Goal: Task Accomplishment & Management: Use online tool/utility

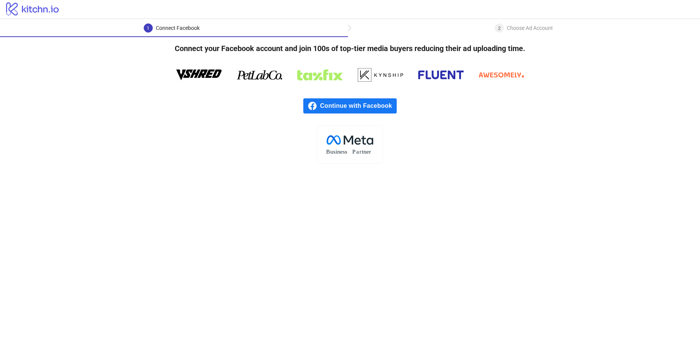
click at [501, 29] on div "2" at bounding box center [499, 27] width 9 height 9
click at [512, 30] on div "Choose Ad Account" at bounding box center [530, 27] width 46 height 9
drag, startPoint x: 276, startPoint y: 49, endPoint x: 301, endPoint y: 49, distance: 25.3
click at [301, 49] on h4 "Connect your Facebook account and join 100s of top-tier media buyers reducing t…" at bounding box center [350, 48] width 375 height 23
click at [300, 49] on h4 "Connect your Facebook account and join 100s of top-tier media buyers reducing t…" at bounding box center [350, 48] width 375 height 23
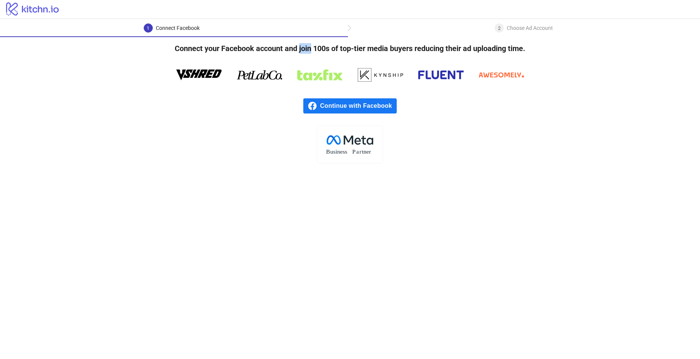
click at [300, 49] on h4 "Connect your Facebook account and join 100s of top-tier media buyers reducing t…" at bounding box center [350, 48] width 375 height 23
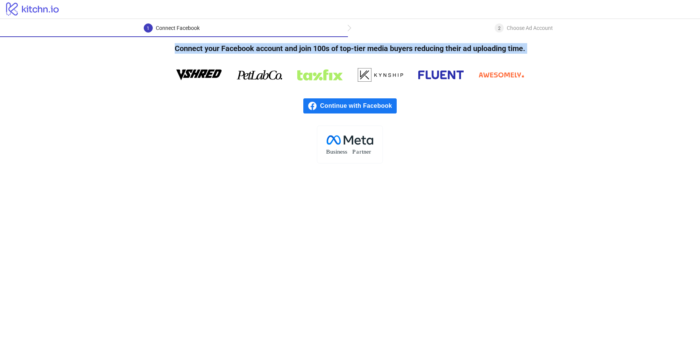
click at [300, 49] on h4 "Connect your Facebook account and join 100s of top-tier media buyers reducing t…" at bounding box center [350, 48] width 375 height 23
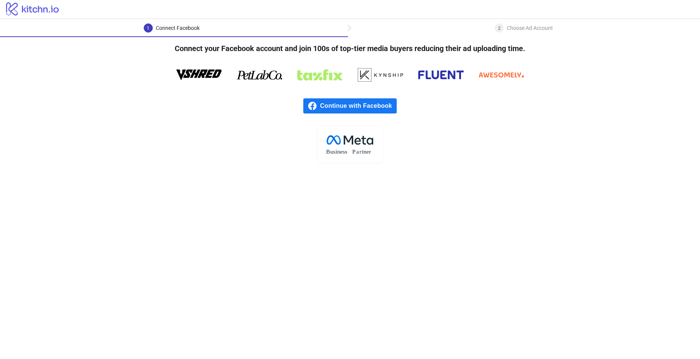
click at [519, 28] on div "Choose Ad Account" at bounding box center [530, 27] width 46 height 9
click at [375, 106] on span "Continue with Facebook" at bounding box center [358, 105] width 76 height 15
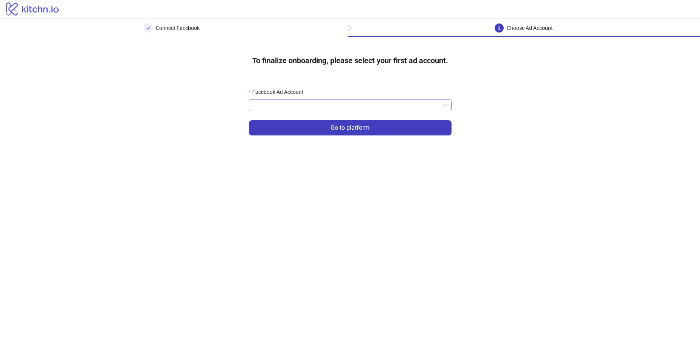
click at [333, 105] on input "Facebook Ad Account" at bounding box center [346, 104] width 187 height 11
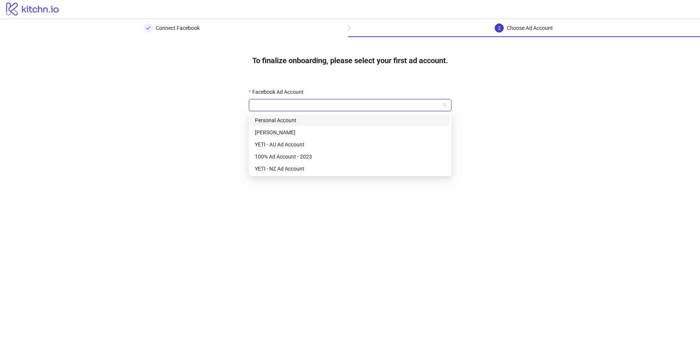
drag, startPoint x: 327, startPoint y: 118, endPoint x: 327, endPoint y: 107, distance: 10.6
click at [327, 107] on body "logo/logo Connect Facebook 2 Choose Ad Account To finalize onboarding, please s…" at bounding box center [350, 179] width 700 height 359
click at [338, 157] on div "100% Ad Account - 2023" at bounding box center [350, 156] width 191 height 8
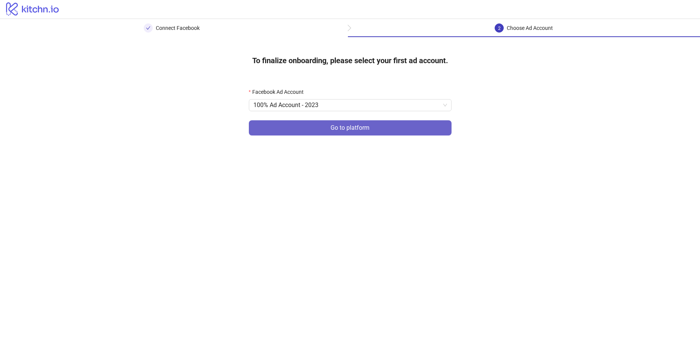
click at [356, 128] on span "Go to platform" at bounding box center [349, 127] width 39 height 7
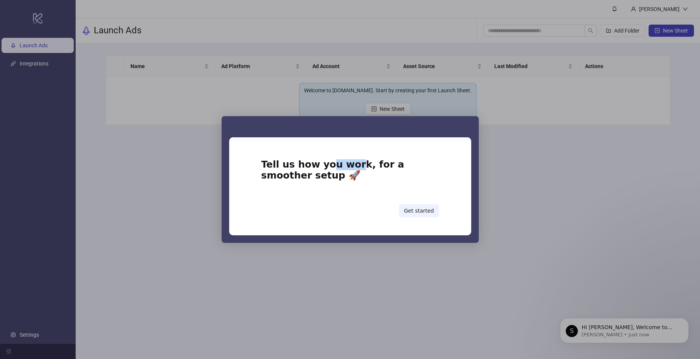
drag, startPoint x: 320, startPoint y: 164, endPoint x: 344, endPoint y: 167, distance: 24.4
click at [344, 167] on h1 "Tell us how you work, for a smoother setup 🚀" at bounding box center [350, 172] width 178 height 26
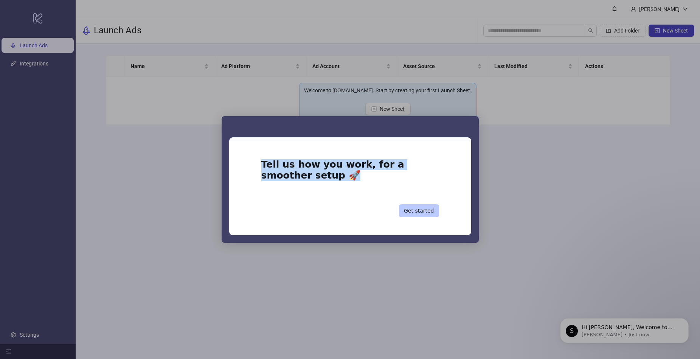
click at [425, 208] on button "Get started" at bounding box center [419, 210] width 40 height 13
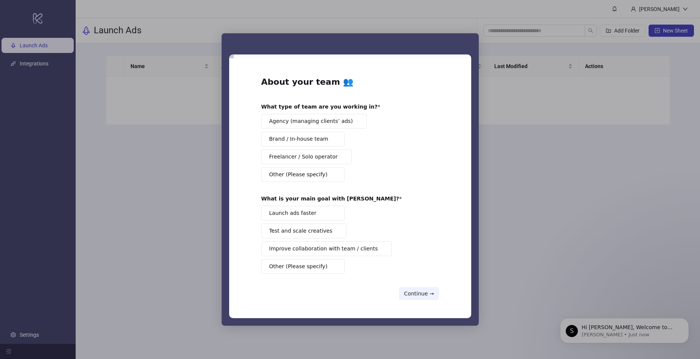
click at [427, 293] on button "Continue →" at bounding box center [419, 293] width 40 height 13
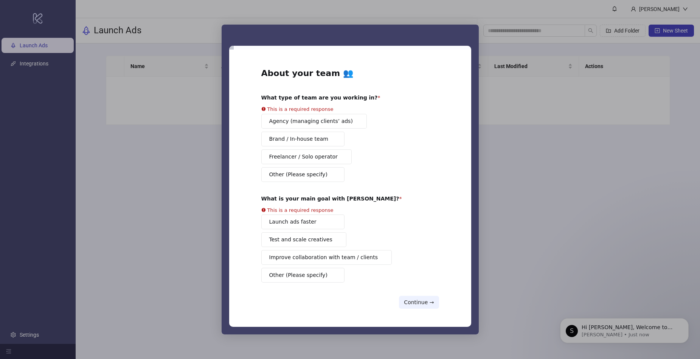
click at [327, 143] on div "Agency (managing clients’ ads) Brand / In-house team Freelancer / Solo operator…" at bounding box center [350, 148] width 178 height 68
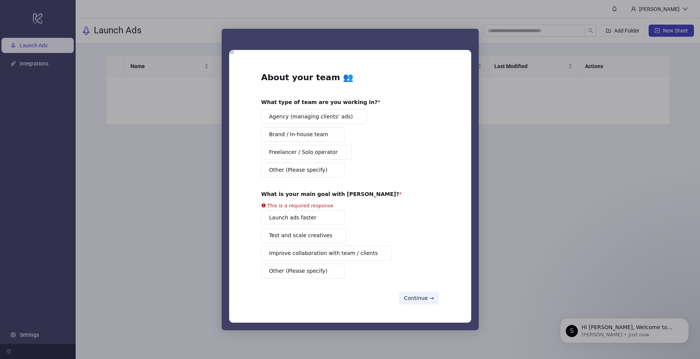
click at [320, 135] on span "Brand / In-house team" at bounding box center [298, 134] width 59 height 8
click at [323, 219] on button "Launch ads faster" at bounding box center [302, 217] width 83 height 15
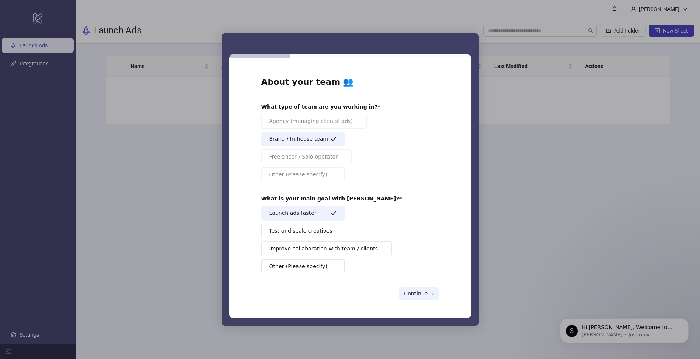
click at [307, 230] on span "Test and scale creatives" at bounding box center [300, 231] width 63 height 8
click at [423, 291] on button "Continue →" at bounding box center [419, 293] width 40 height 13
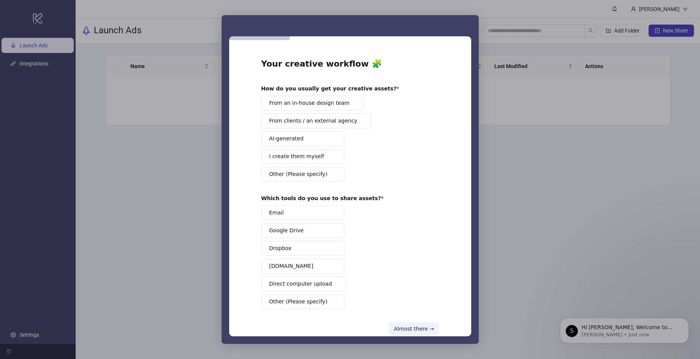
click at [308, 103] on span "From an in-house design team" at bounding box center [309, 103] width 81 height 8
click at [306, 158] on span "I create them myself" at bounding box center [296, 156] width 55 height 8
click at [318, 235] on button "Google Drive" at bounding box center [302, 230] width 83 height 15
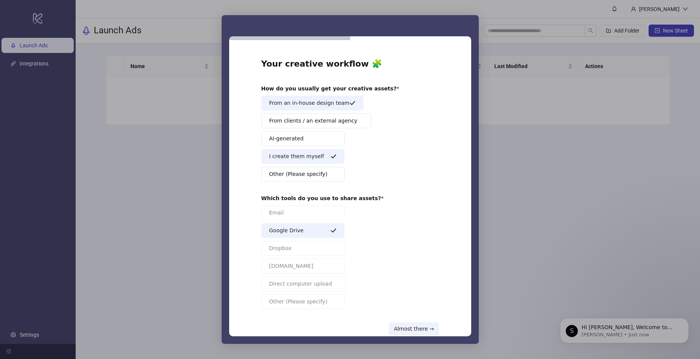
scroll to position [17, 0]
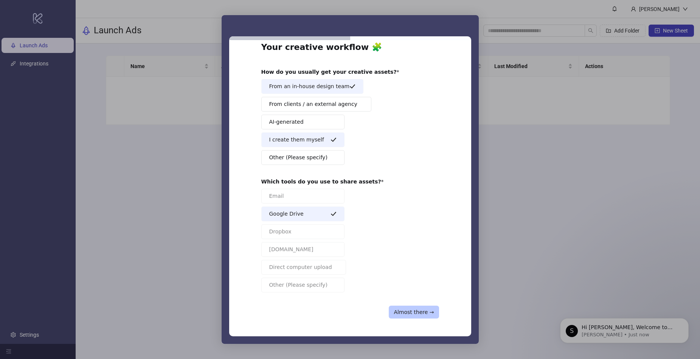
click at [422, 313] on button "Almost there →" at bounding box center [414, 312] width 50 height 13
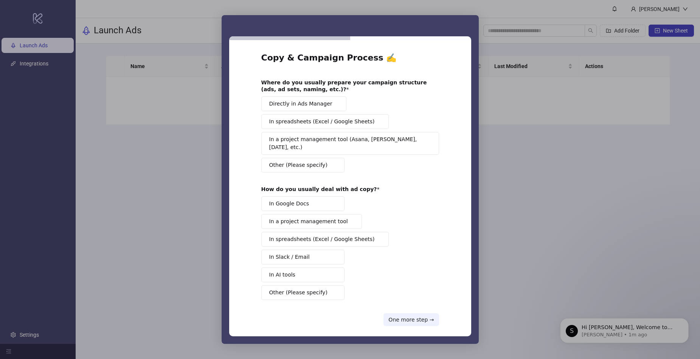
click at [299, 101] on span "Directly in Ads Manager" at bounding box center [300, 104] width 63 height 8
click at [338, 122] on span "In spreadsheets (Excel / Google Sheets)" at bounding box center [321, 122] width 105 height 8
click at [355, 137] on span "In a project management tool (Asana, [PERSON_NAME], [DATE], etc.)" at bounding box center [347, 143] width 157 height 16
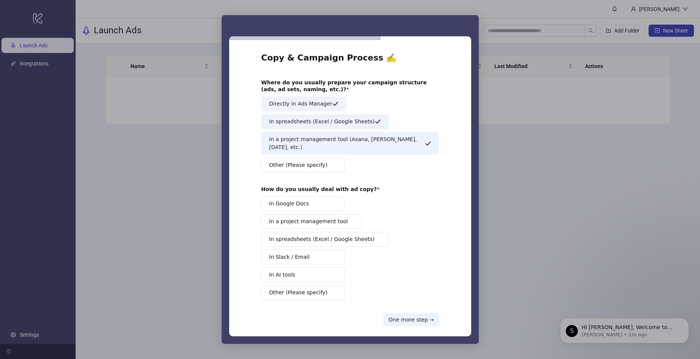
click at [348, 235] on span "In spreadsheets (Excel / Google Sheets)" at bounding box center [321, 239] width 105 height 8
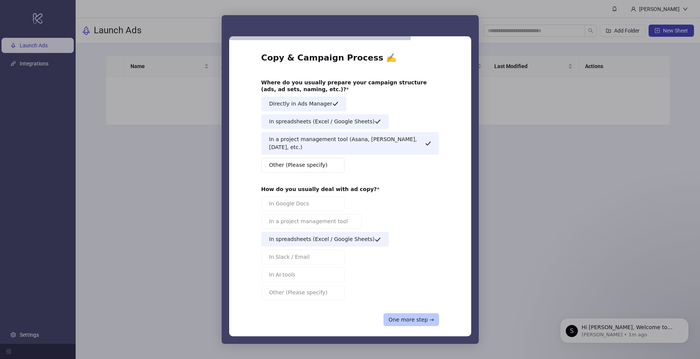
click at [420, 313] on button "One more step →" at bounding box center [410, 319] width 55 height 13
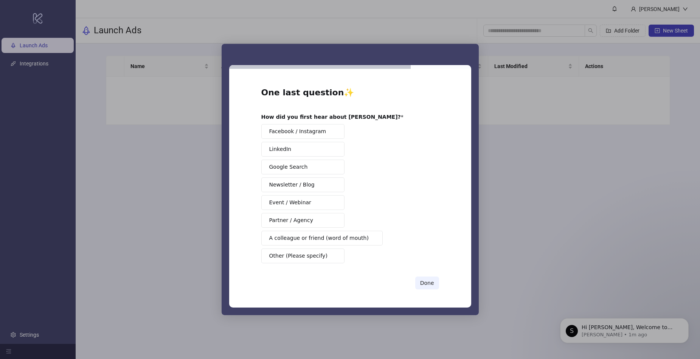
click at [321, 220] on button "Partner / Agency" at bounding box center [302, 220] width 83 height 15
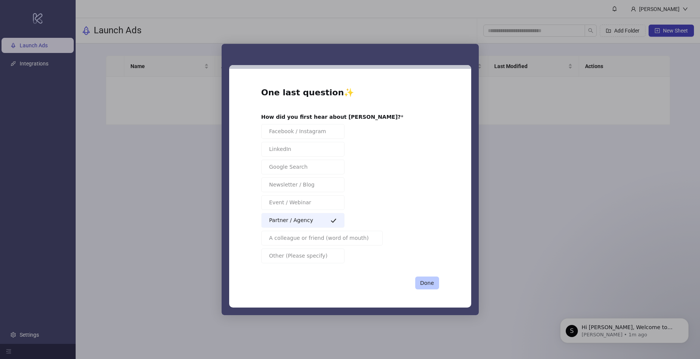
click at [432, 285] on button "Done" at bounding box center [427, 282] width 24 height 13
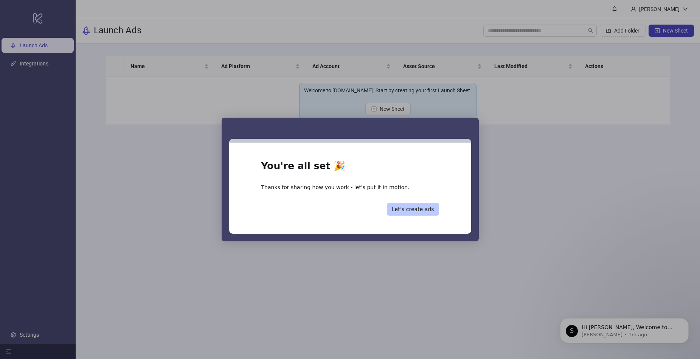
click at [402, 206] on button "Let’s create ads" at bounding box center [413, 209] width 52 height 13
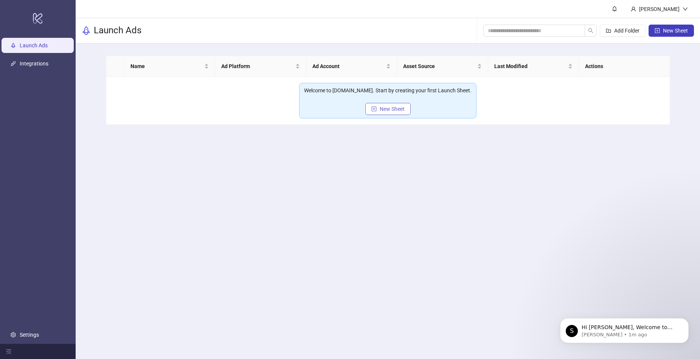
click at [400, 109] on span "New Sheet" at bounding box center [392, 109] width 25 height 6
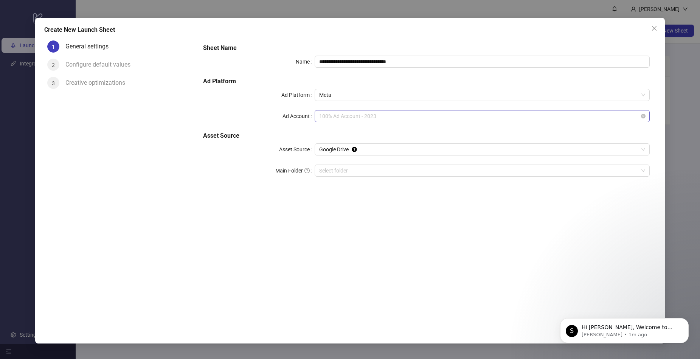
click at [424, 117] on span "100% Ad Account - 2023" at bounding box center [482, 115] width 326 height 11
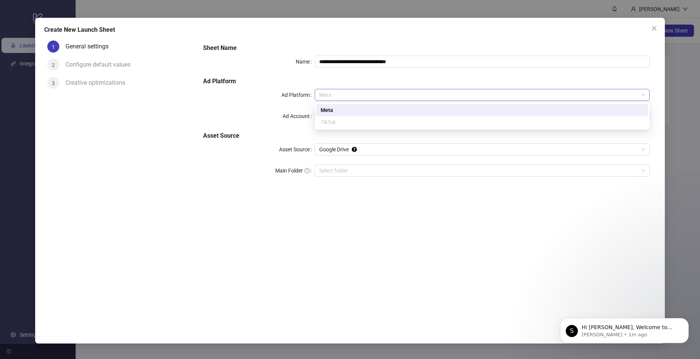
click at [412, 92] on span "Meta" at bounding box center [482, 94] width 326 height 11
click at [394, 119] on div "TikTok" at bounding box center [482, 122] width 323 height 8
click at [303, 81] on h5 "Ad Platform" at bounding box center [426, 81] width 447 height 9
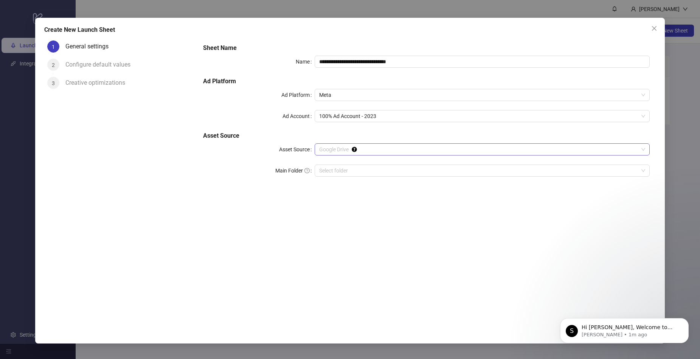
click at [488, 146] on span "Google Drive" at bounding box center [482, 149] width 326 height 11
click at [476, 131] on div "**********" at bounding box center [426, 114] width 453 height 148
click at [653, 31] on button "Close" at bounding box center [654, 28] width 12 height 12
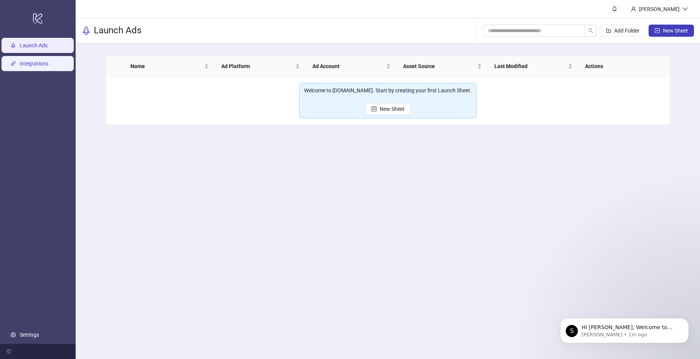
click at [31, 63] on link "Integrations" at bounding box center [34, 64] width 29 height 6
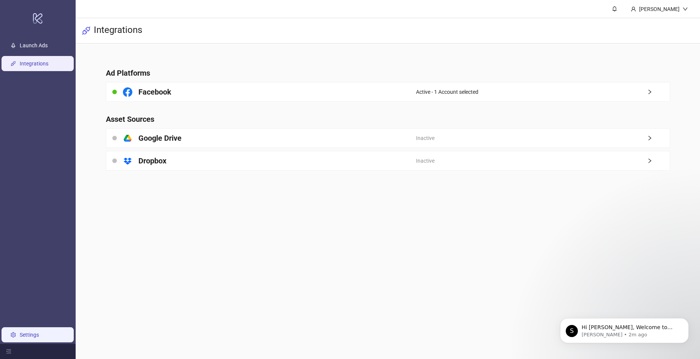
click at [39, 337] on link "Settings" at bounding box center [29, 335] width 19 height 6
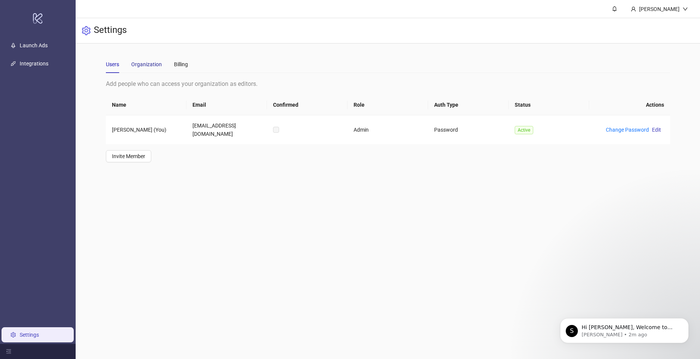
click at [147, 68] on div "Organization" at bounding box center [146, 64] width 31 height 8
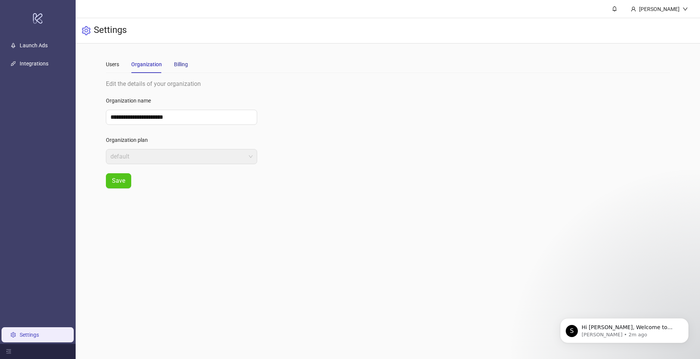
click at [183, 68] on div "Billing" at bounding box center [181, 64] width 14 height 8
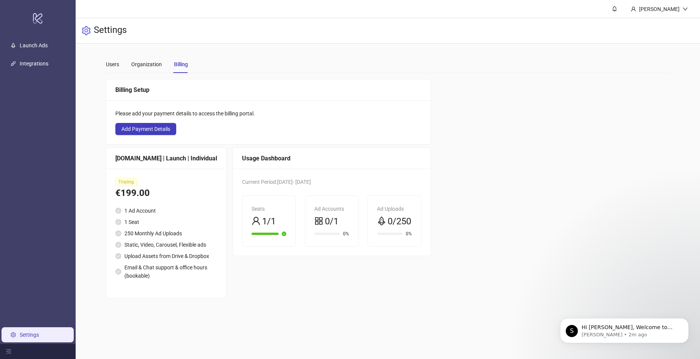
click at [327, 208] on div "Ad Accounts" at bounding box center [331, 209] width 35 height 8
click at [140, 65] on div "Organization" at bounding box center [146, 64] width 31 height 8
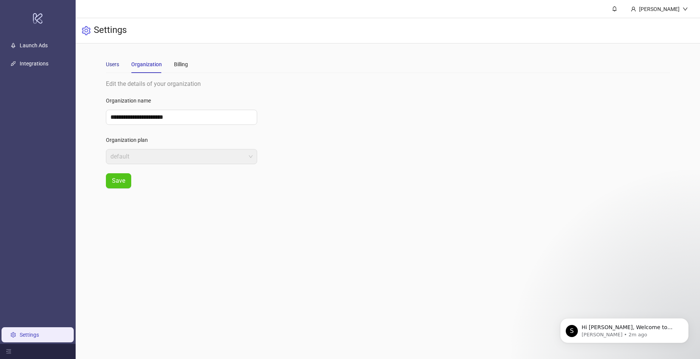
click at [116, 64] on div "Users" at bounding box center [112, 64] width 13 height 8
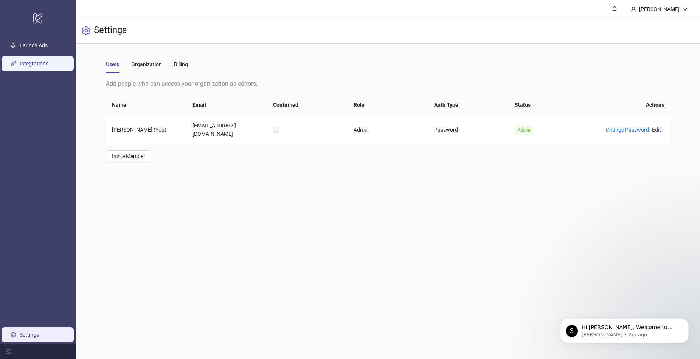
click at [41, 66] on link "Integrations" at bounding box center [34, 64] width 29 height 6
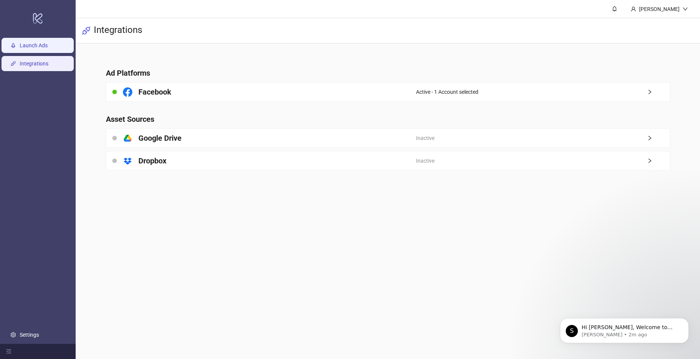
click at [29, 44] on link "Launch Ads" at bounding box center [34, 45] width 28 height 6
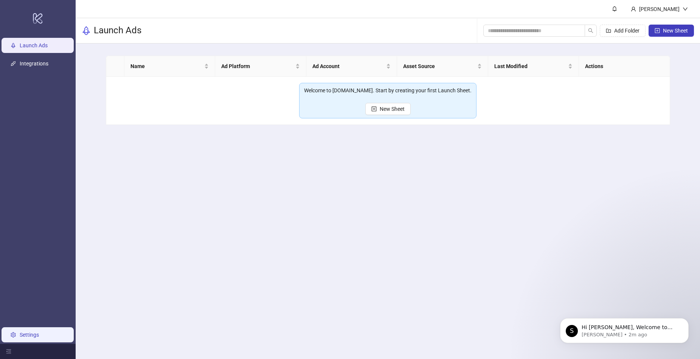
click at [32, 332] on link "Settings" at bounding box center [29, 335] width 19 height 6
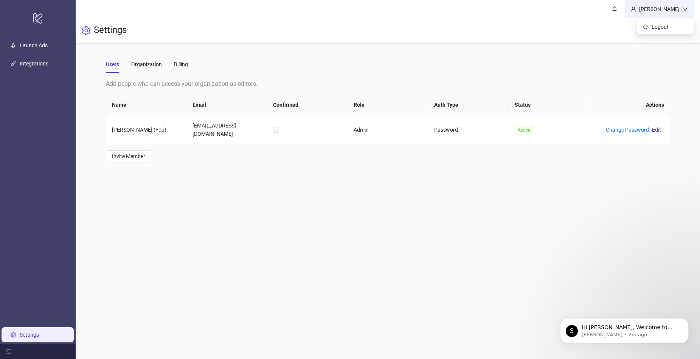
click at [652, 12] on div "[PERSON_NAME]" at bounding box center [659, 9] width 47 height 8
click at [8, 350] on icon "menu-fold" at bounding box center [8, 351] width 5 height 5
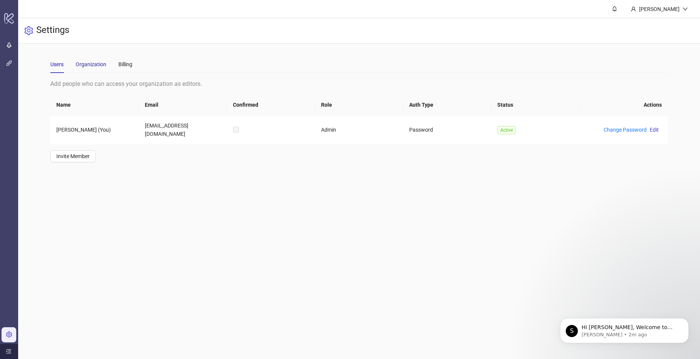
click at [94, 65] on div "Organization" at bounding box center [91, 64] width 31 height 8
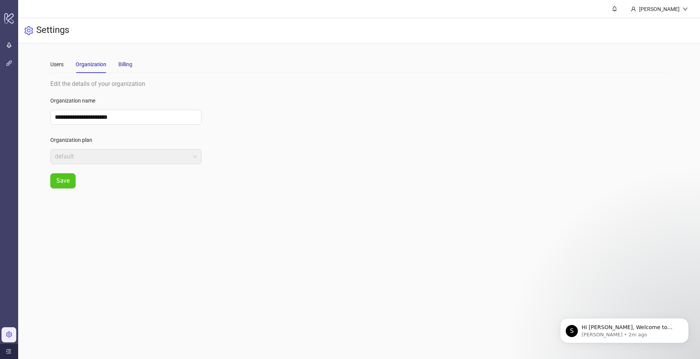
click at [131, 62] on div "Billing" at bounding box center [125, 64] width 14 height 8
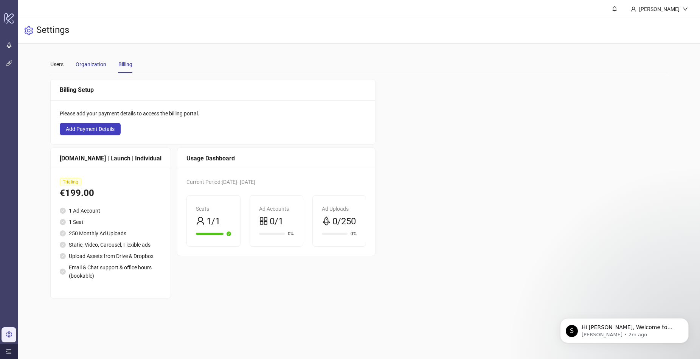
click at [92, 63] on div "Organization" at bounding box center [91, 64] width 31 height 8
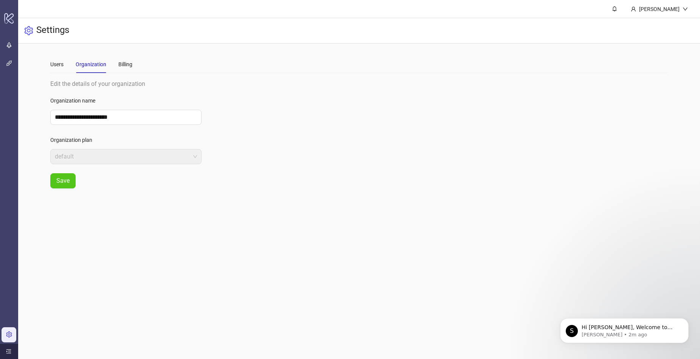
click at [115, 158] on span "default" at bounding box center [126, 156] width 142 height 14
click at [58, 57] on div "Users" at bounding box center [56, 64] width 13 height 17
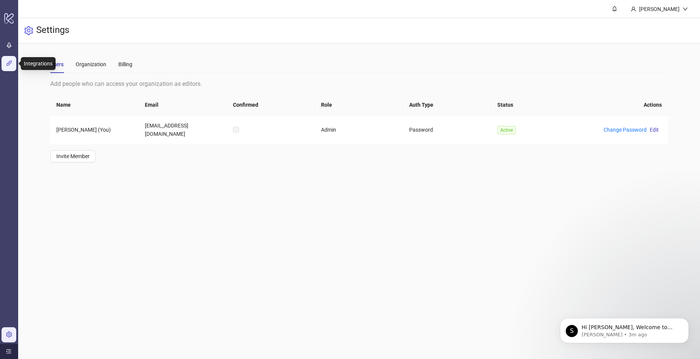
drag, startPoint x: 16, startPoint y: 68, endPoint x: 10, endPoint y: 64, distance: 7.8
click at [16, 67] on link "Integrations" at bounding box center [30, 64] width 29 height 6
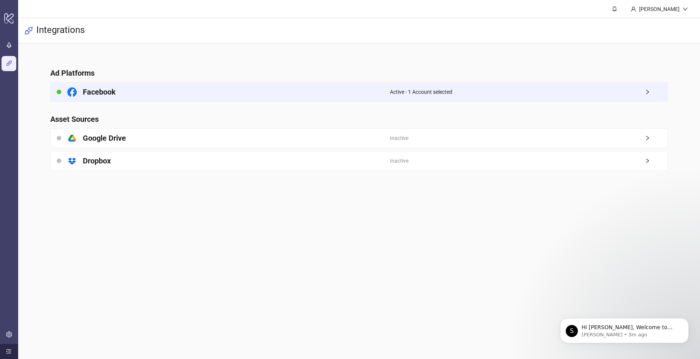
click at [398, 96] on div "Active - 1 Account selected" at bounding box center [529, 91] width 278 height 19
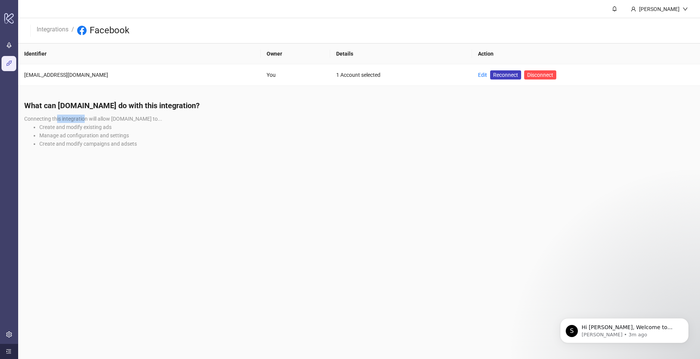
drag, startPoint x: 56, startPoint y: 119, endPoint x: 83, endPoint y: 120, distance: 27.2
click at [83, 120] on span "Connecting this integration will allow [DOMAIN_NAME] to..." at bounding box center [93, 119] width 138 height 6
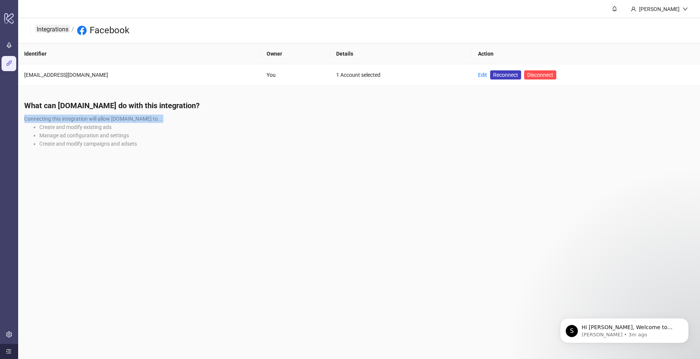
click at [54, 27] on link "Integrations" at bounding box center [52, 29] width 35 height 8
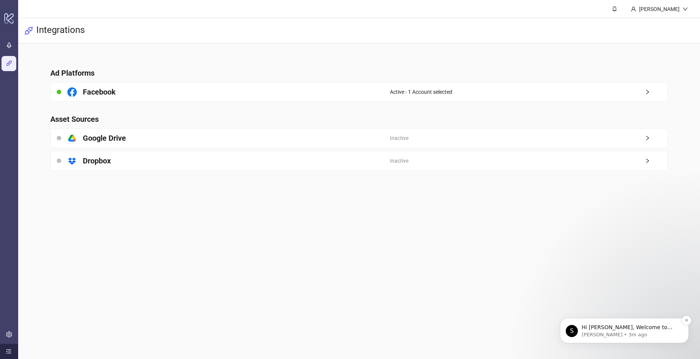
click at [639, 332] on p "[PERSON_NAME] • 3m ago" at bounding box center [631, 334] width 98 height 7
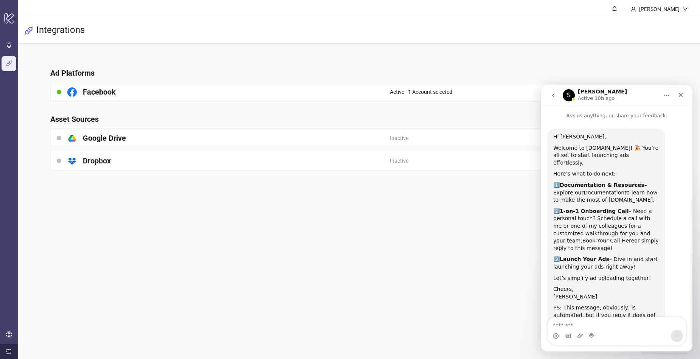
scroll to position [22, 0]
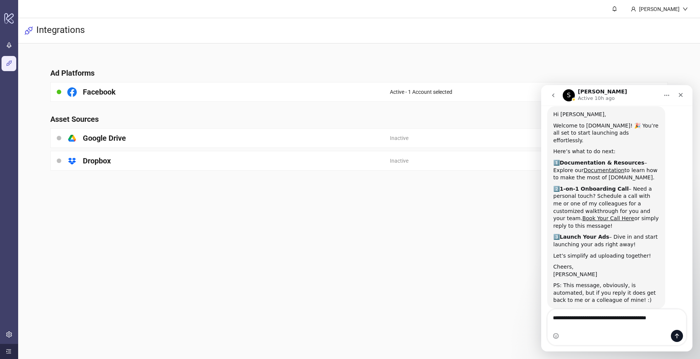
type textarea "**********"
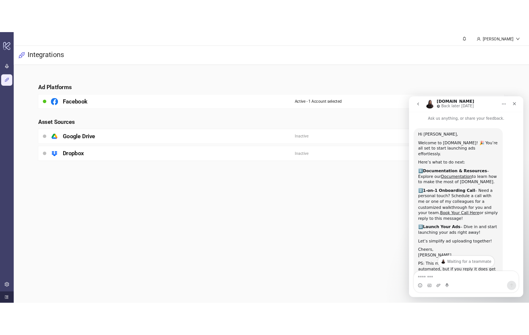
scroll to position [122, 0]
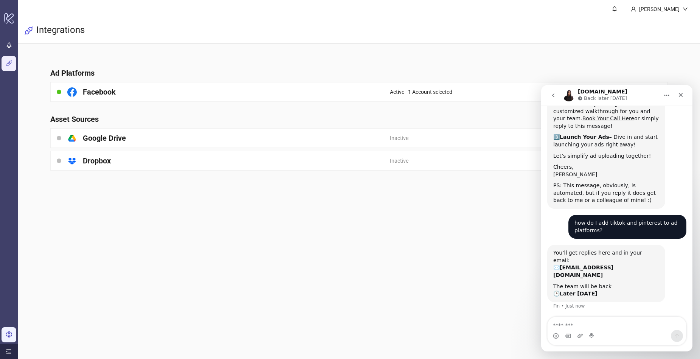
click at [16, 335] on link "Settings" at bounding box center [25, 335] width 19 height 6
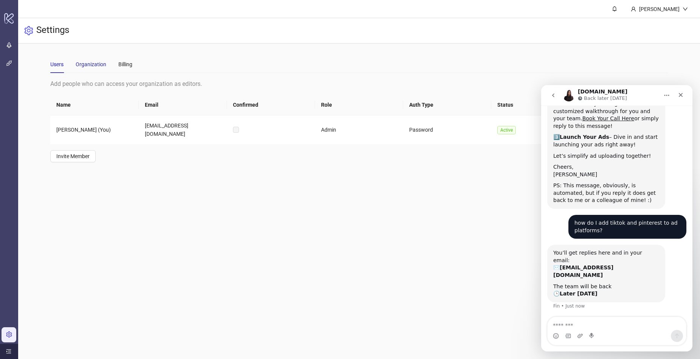
click at [87, 65] on div "Organization" at bounding box center [91, 64] width 31 height 8
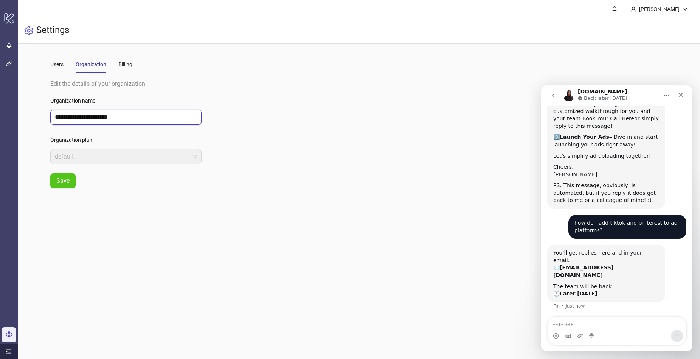
click at [116, 118] on input "**********" at bounding box center [125, 117] width 151 height 15
click at [117, 158] on span "default" at bounding box center [126, 156] width 142 height 14
click at [9, 73] on ul "Launch Ads Integrations Settings" at bounding box center [9, 189] width 18 height 307
click at [16, 64] on link "Integrations" at bounding box center [30, 64] width 29 height 6
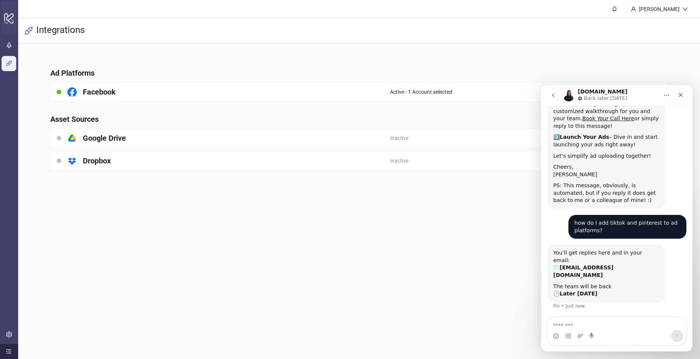
click at [9, 18] on icon "logo/logo-mobile" at bounding box center [9, 18] width 11 height 18
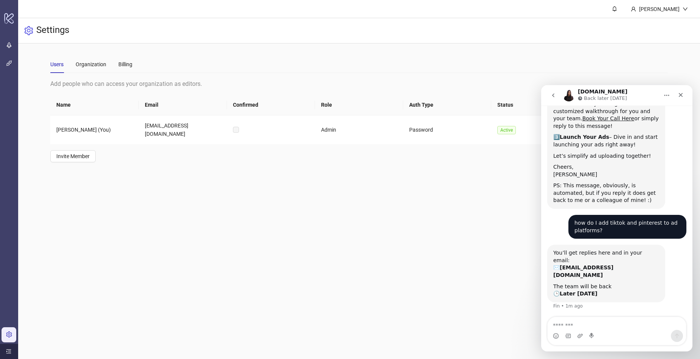
click at [8, 353] on icon "menu-unfold" at bounding box center [8, 351] width 5 height 4
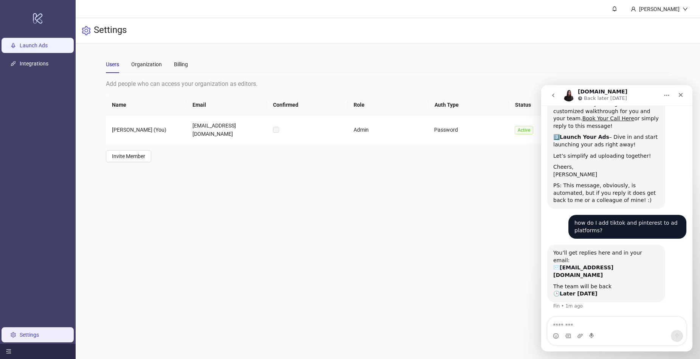
click at [41, 45] on link "Launch Ads" at bounding box center [34, 45] width 28 height 6
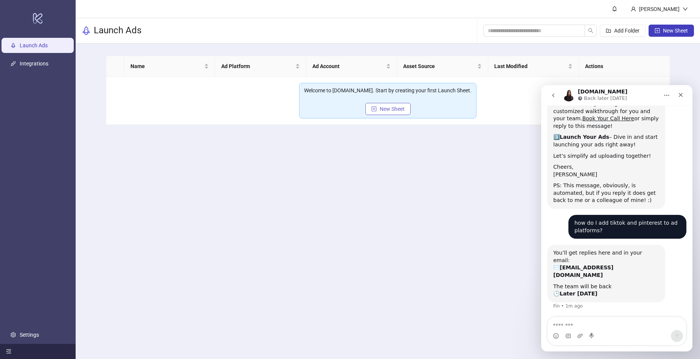
click at [391, 108] on span "New Sheet" at bounding box center [392, 109] width 25 height 6
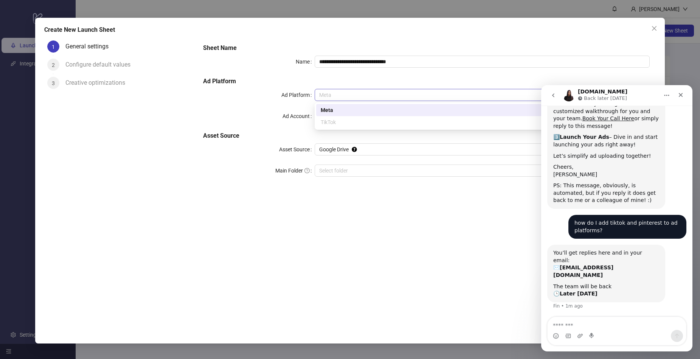
click at [380, 99] on span "Meta" at bounding box center [482, 94] width 326 height 11
click at [356, 121] on div "TikTok" at bounding box center [482, 122] width 323 height 8
click at [351, 109] on div "Meta" at bounding box center [482, 110] width 323 height 8
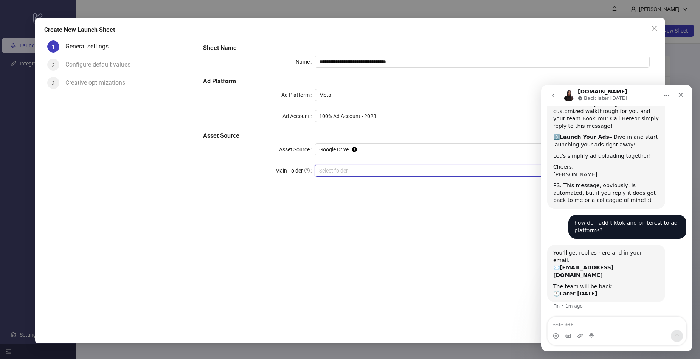
click at [366, 171] on input "Main Folder" at bounding box center [478, 170] width 319 height 11
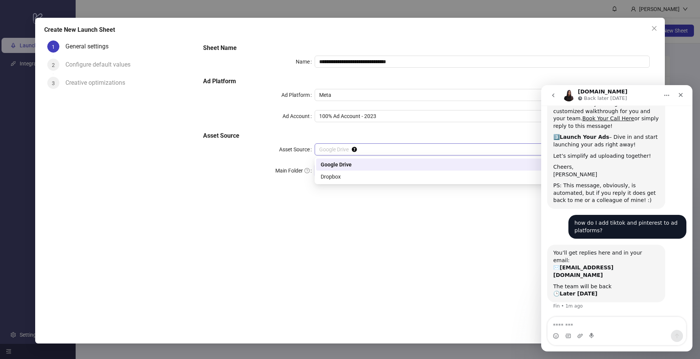
click at [398, 149] on span "Google Drive" at bounding box center [482, 149] width 326 height 11
click at [397, 149] on span "Google Drive" at bounding box center [482, 149] width 326 height 11
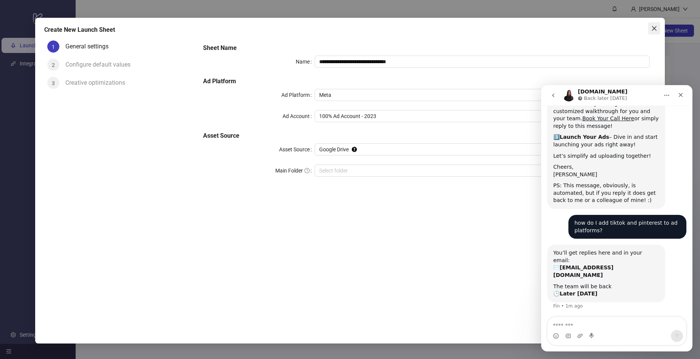
click at [655, 31] on icon "close" at bounding box center [654, 28] width 6 height 6
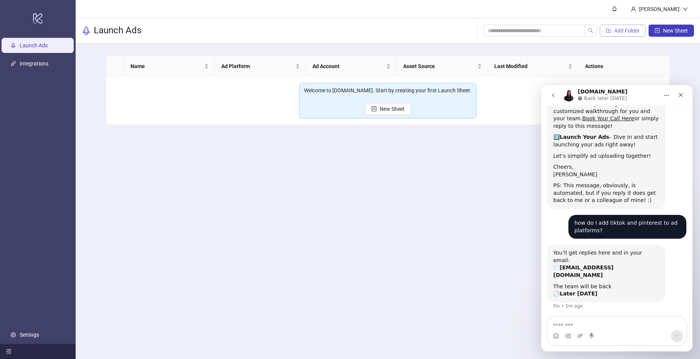
click at [624, 34] on button "Add Folder" at bounding box center [623, 31] width 46 height 12
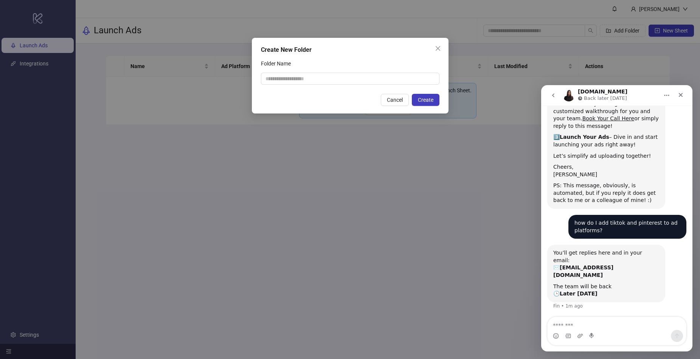
click at [438, 47] on icon "close" at bounding box center [438, 48] width 6 height 6
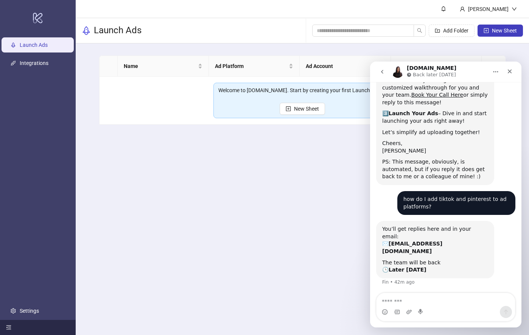
scroll to position [122, 0]
click at [513, 72] on div "Close" at bounding box center [510, 72] width 14 height 14
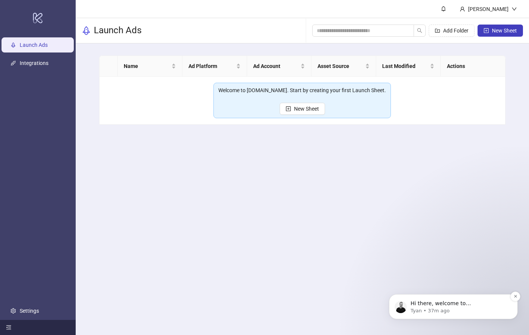
click at [463, 306] on p "Hi there, welcome to [DOMAIN_NAME]. I'll reach out via e-mail separately, but j…" at bounding box center [459, 304] width 98 height 8
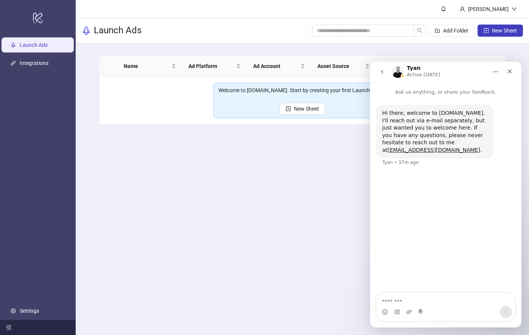
click at [383, 70] on icon "go back" at bounding box center [382, 72] width 2 height 4
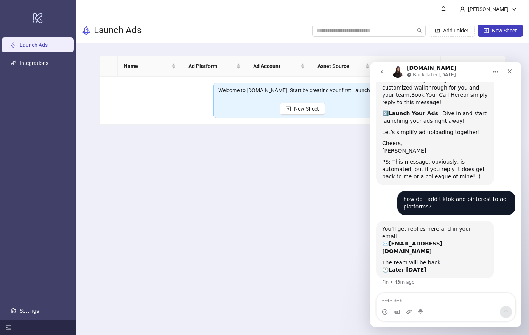
scroll to position [0, 0]
